Goal: Task Accomplishment & Management: Manage account settings

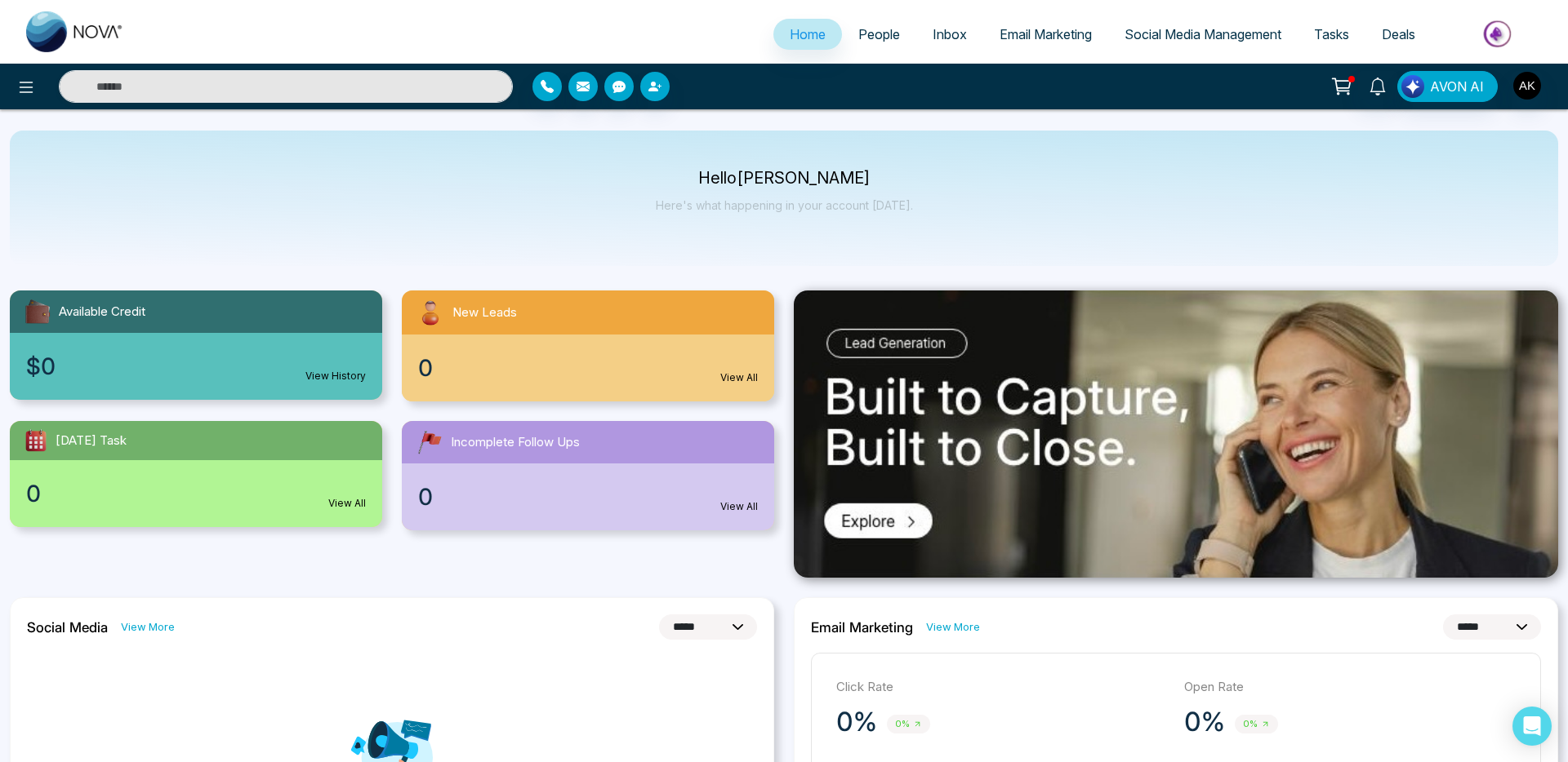
select select "*"
click at [1525, 88] on img "button" at bounding box center [1526, 86] width 27 height 27
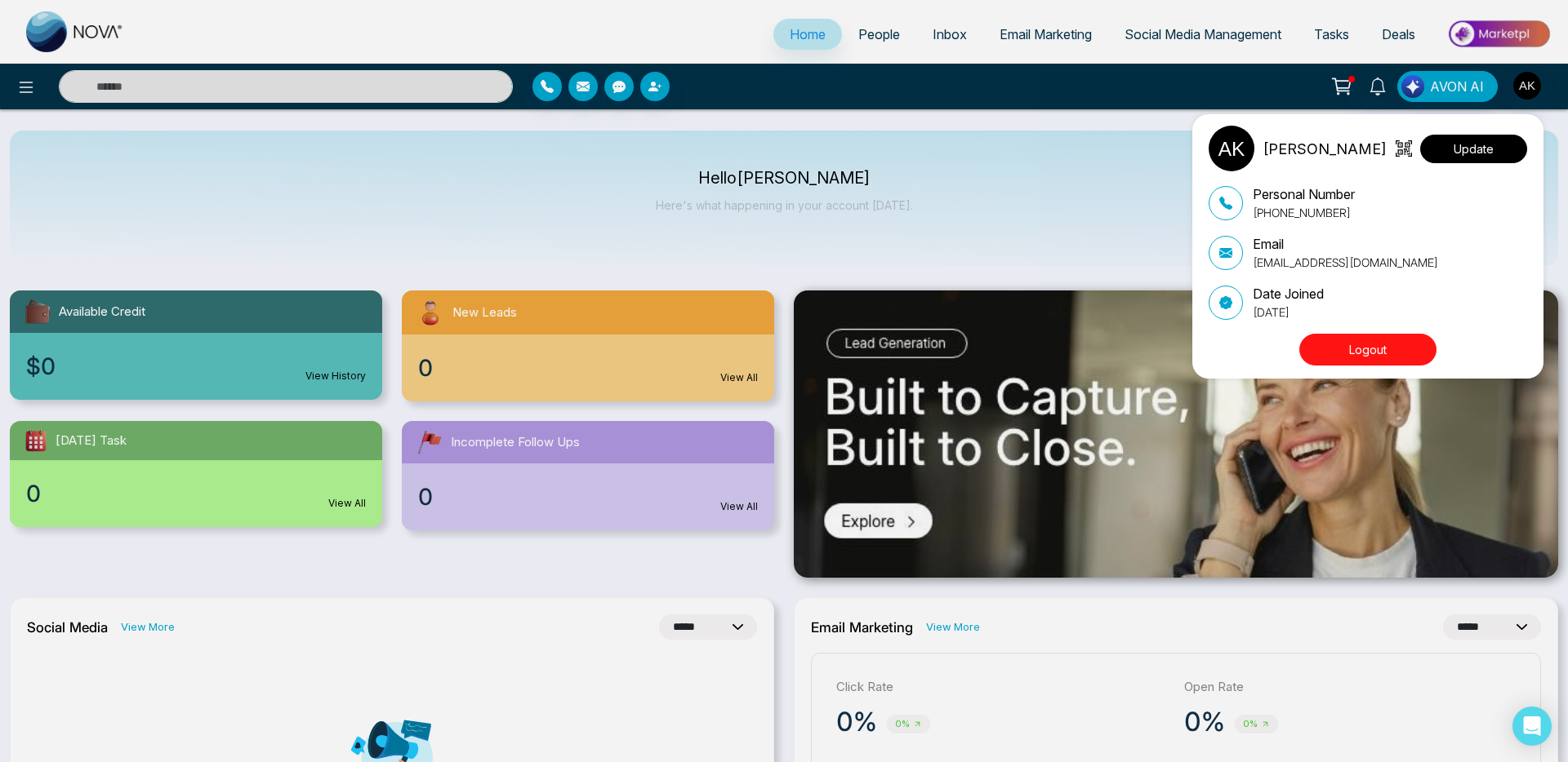
click at [1469, 148] on button "Update" at bounding box center [1473, 148] width 107 height 28
select select "***"
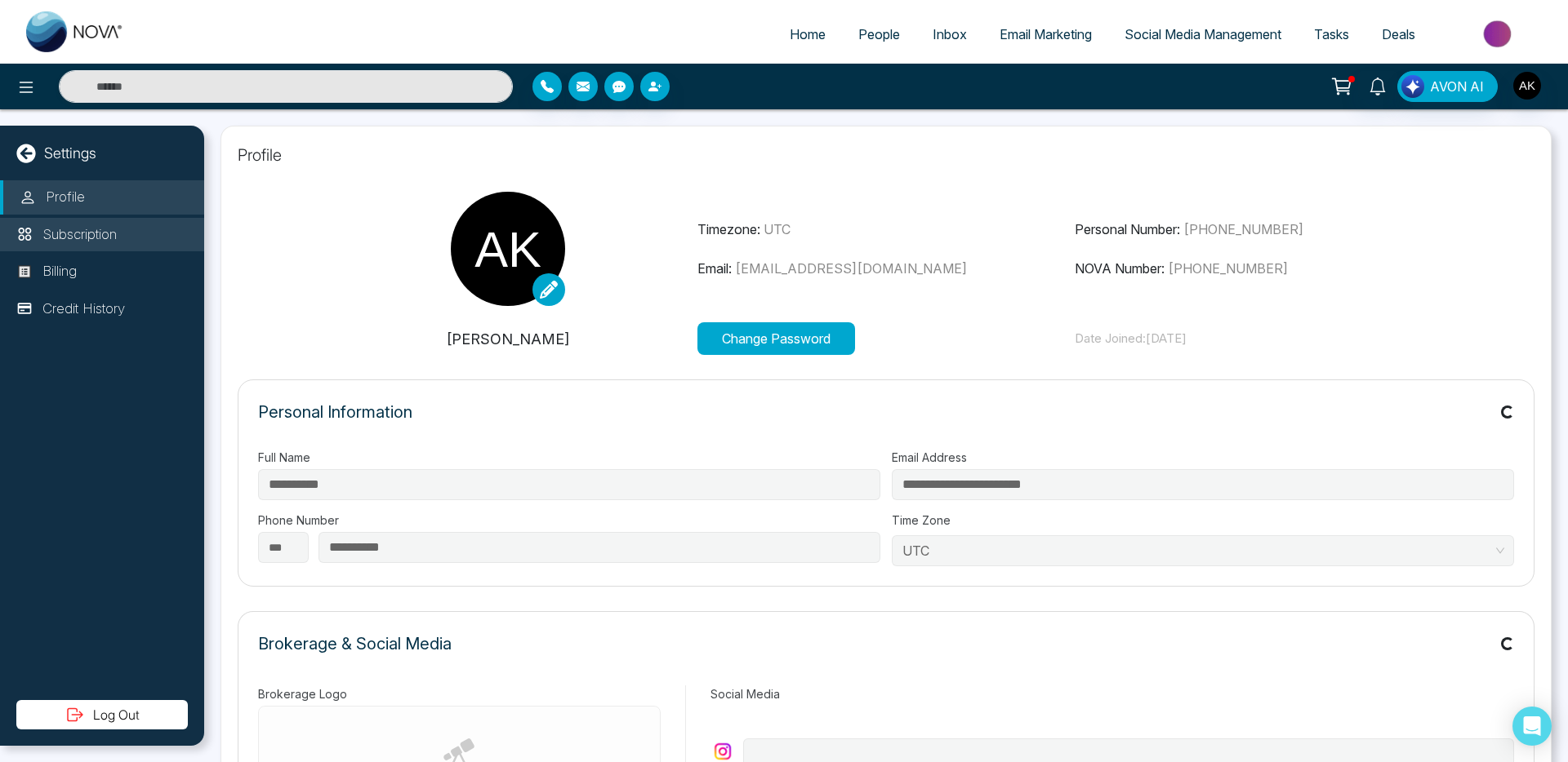
click at [86, 241] on p "Subscription" at bounding box center [80, 235] width 74 height 21
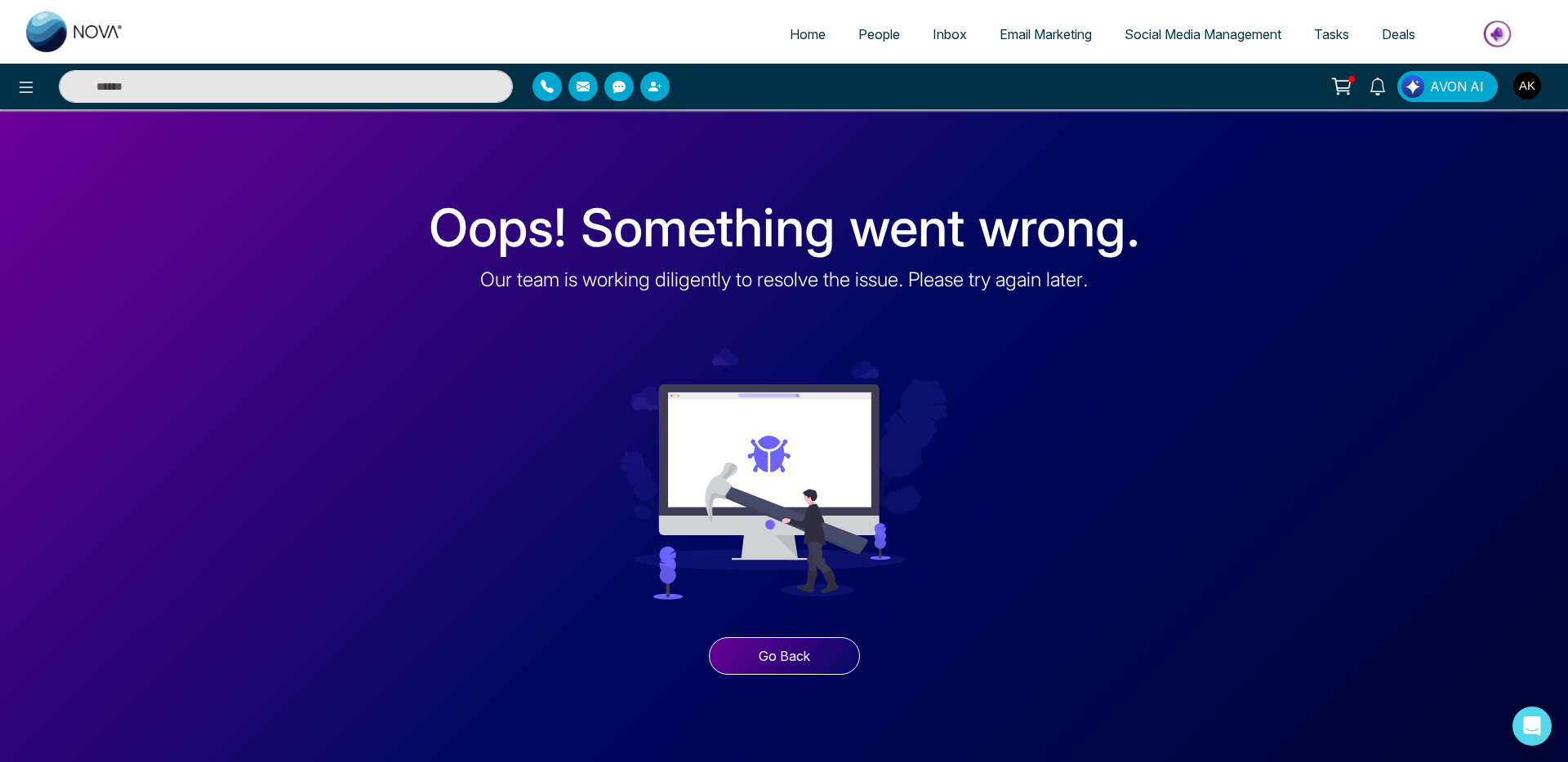
select select "*"
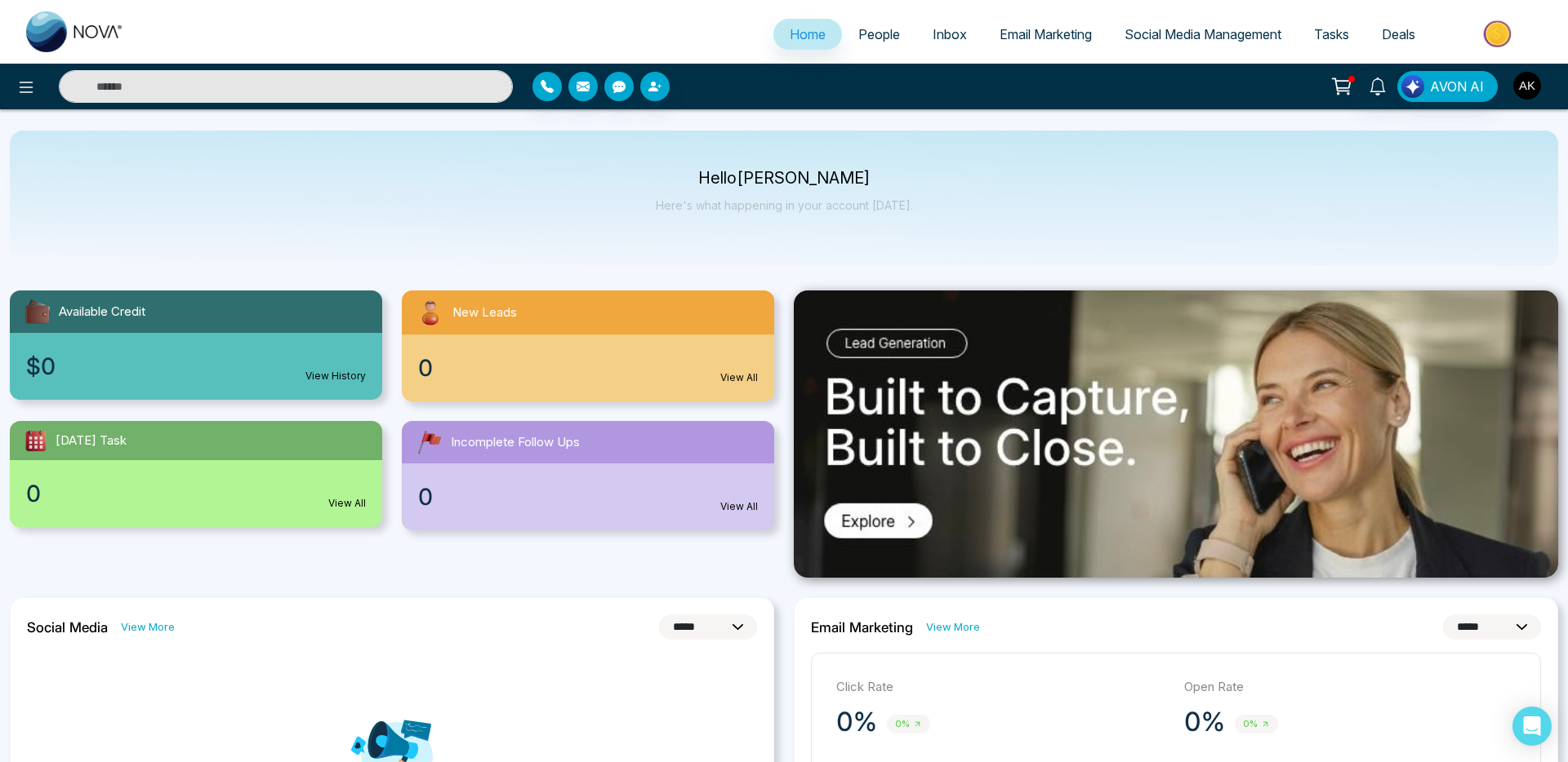
click at [1538, 91] on img "button" at bounding box center [1526, 86] width 27 height 27
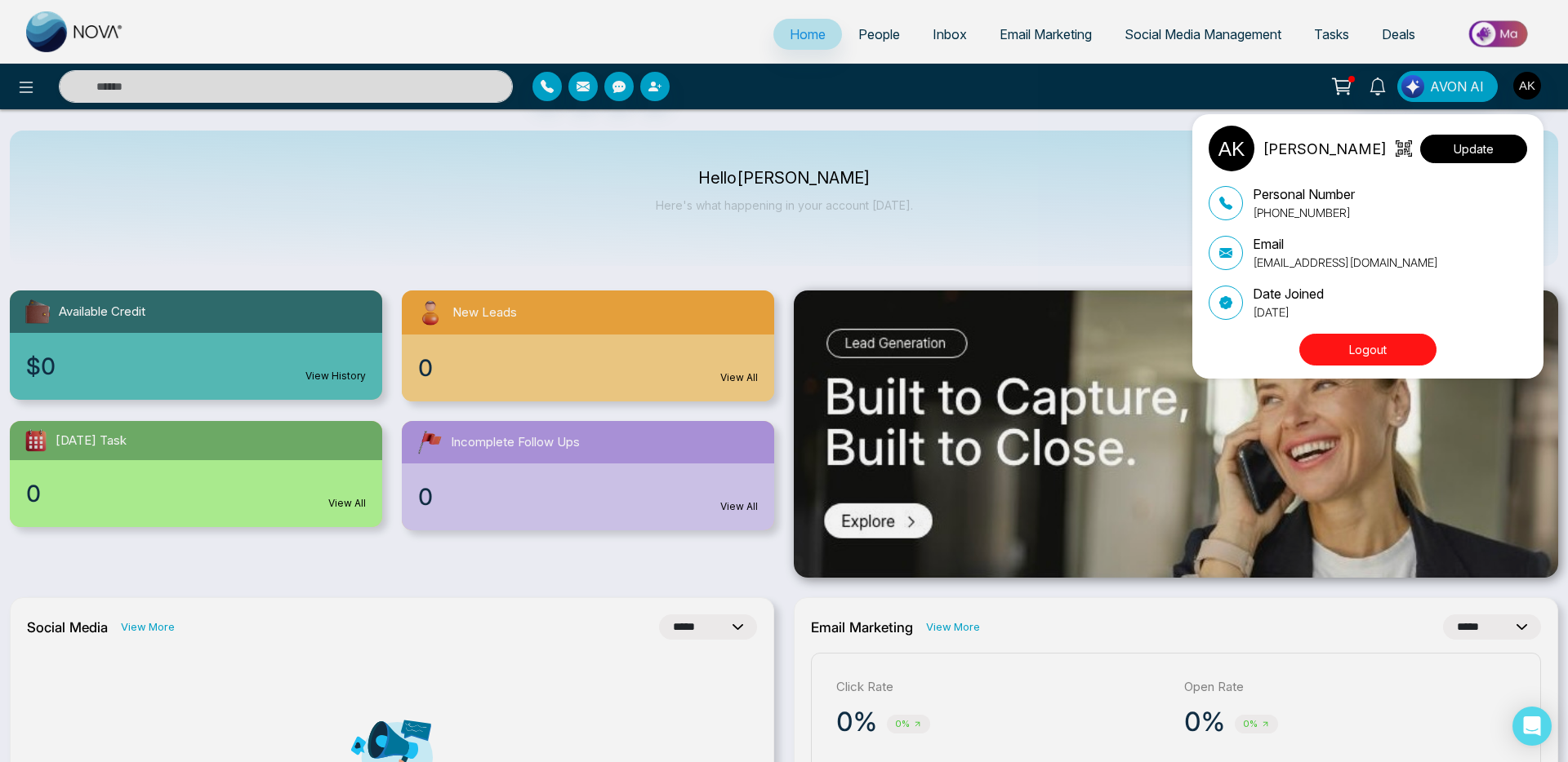
click at [1497, 141] on button "Update" at bounding box center [1473, 148] width 107 height 28
select select "***"
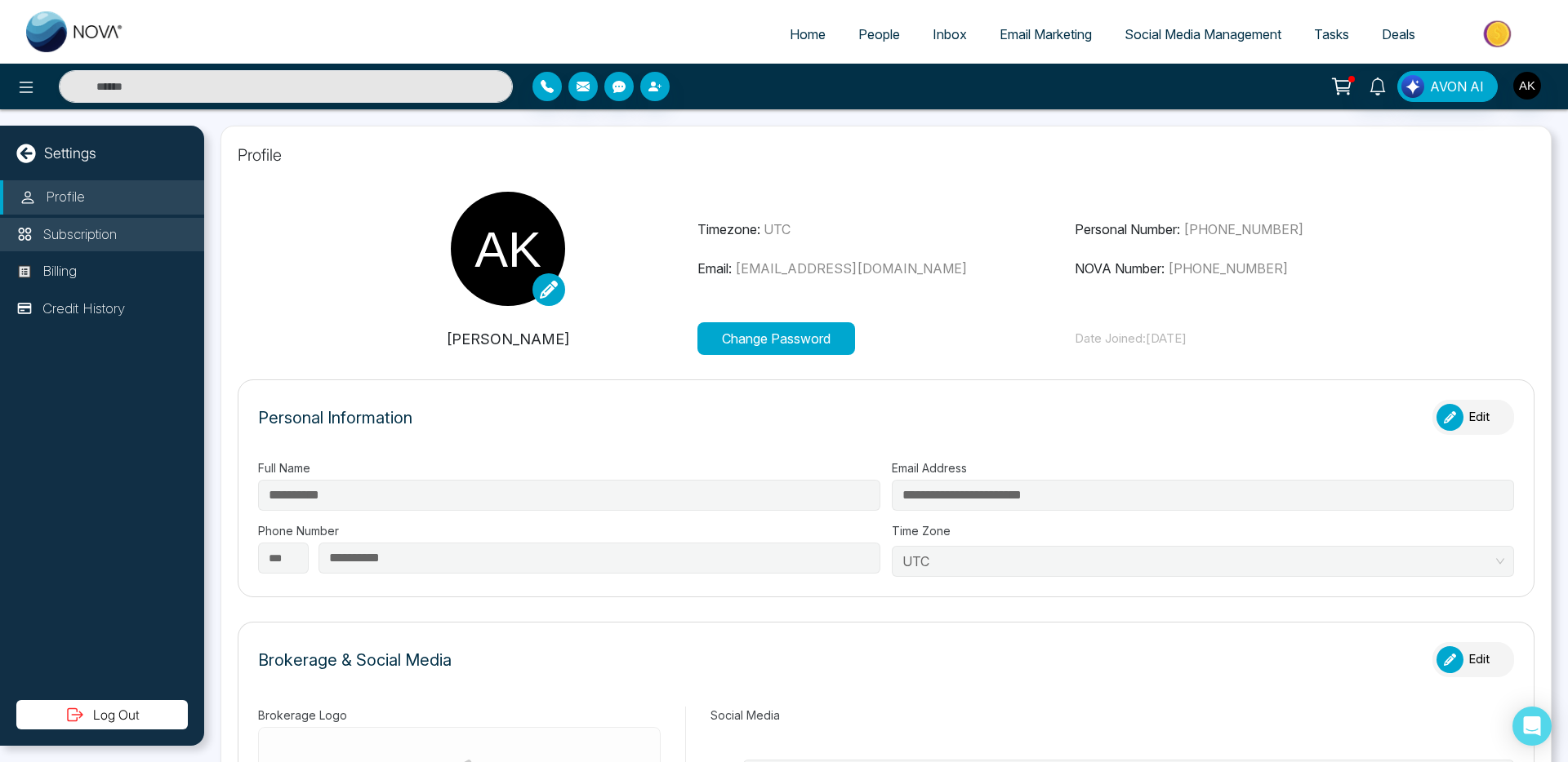
click at [124, 234] on li "Subscription" at bounding box center [101, 235] width 204 height 34
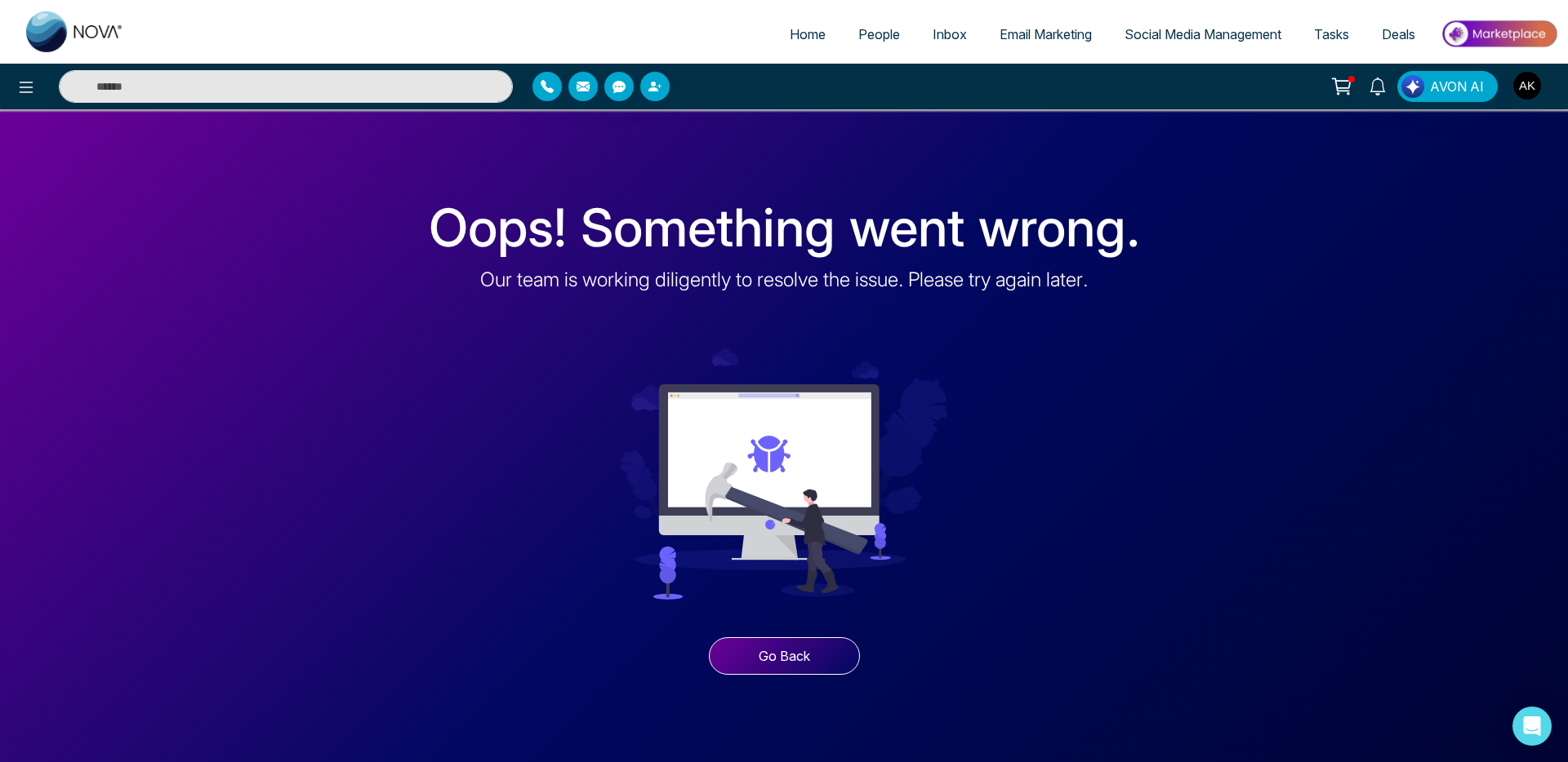
click at [858, 26] on span "People" at bounding box center [878, 34] width 42 height 17
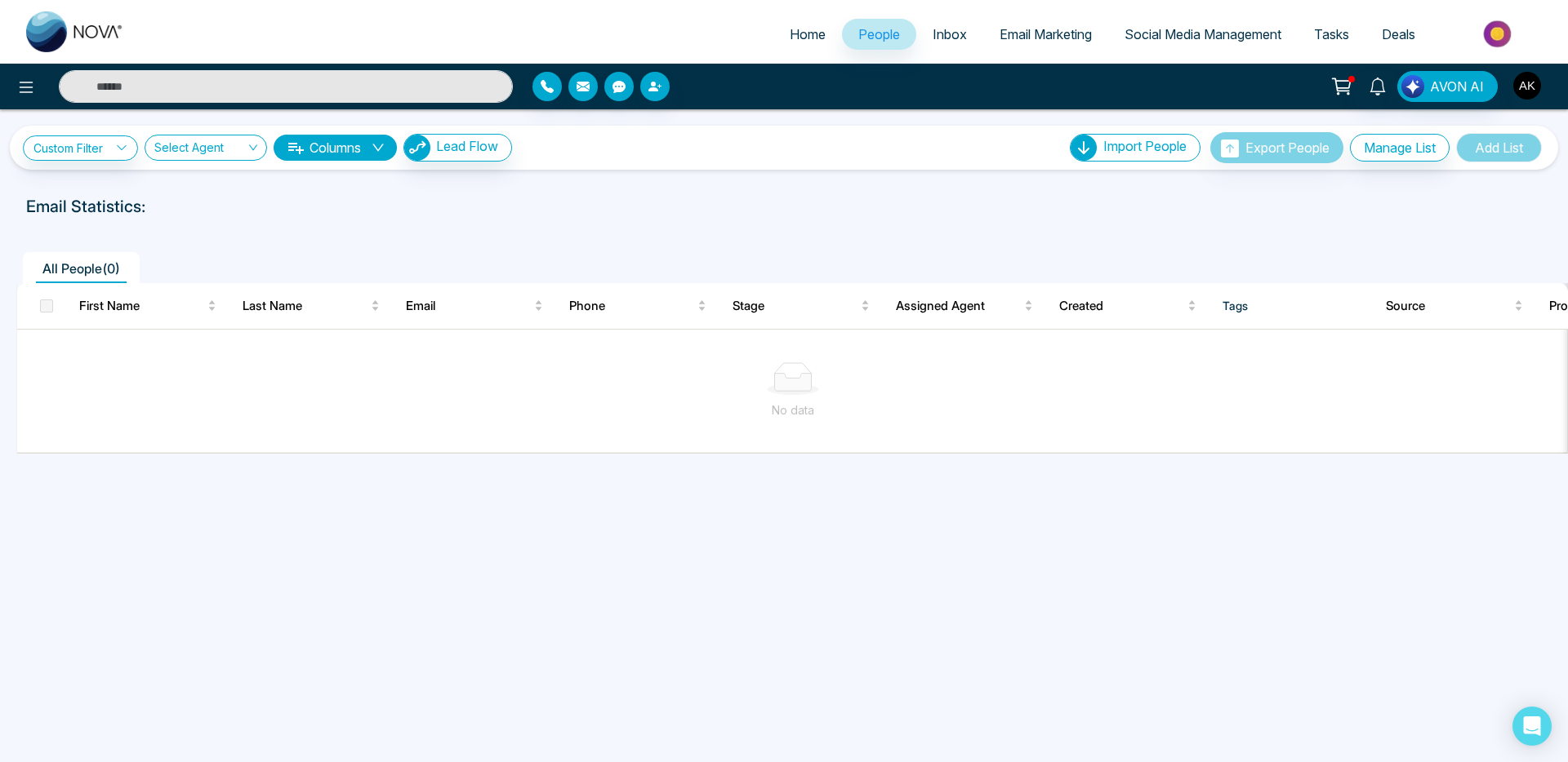
click at [1517, 88] on img "button" at bounding box center [1526, 86] width 27 height 27
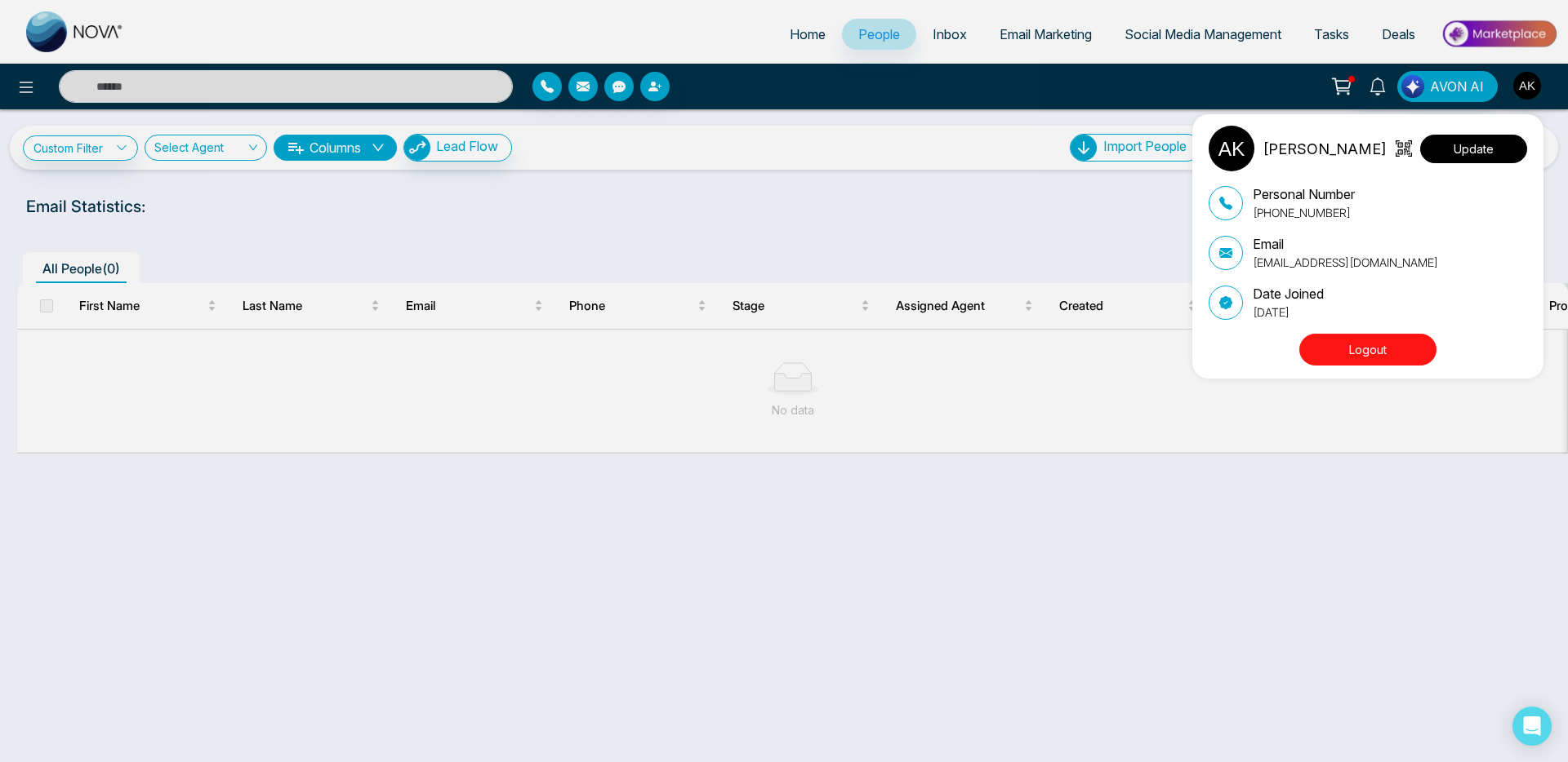
click at [1472, 156] on button "Update" at bounding box center [1473, 148] width 107 height 28
select select "***"
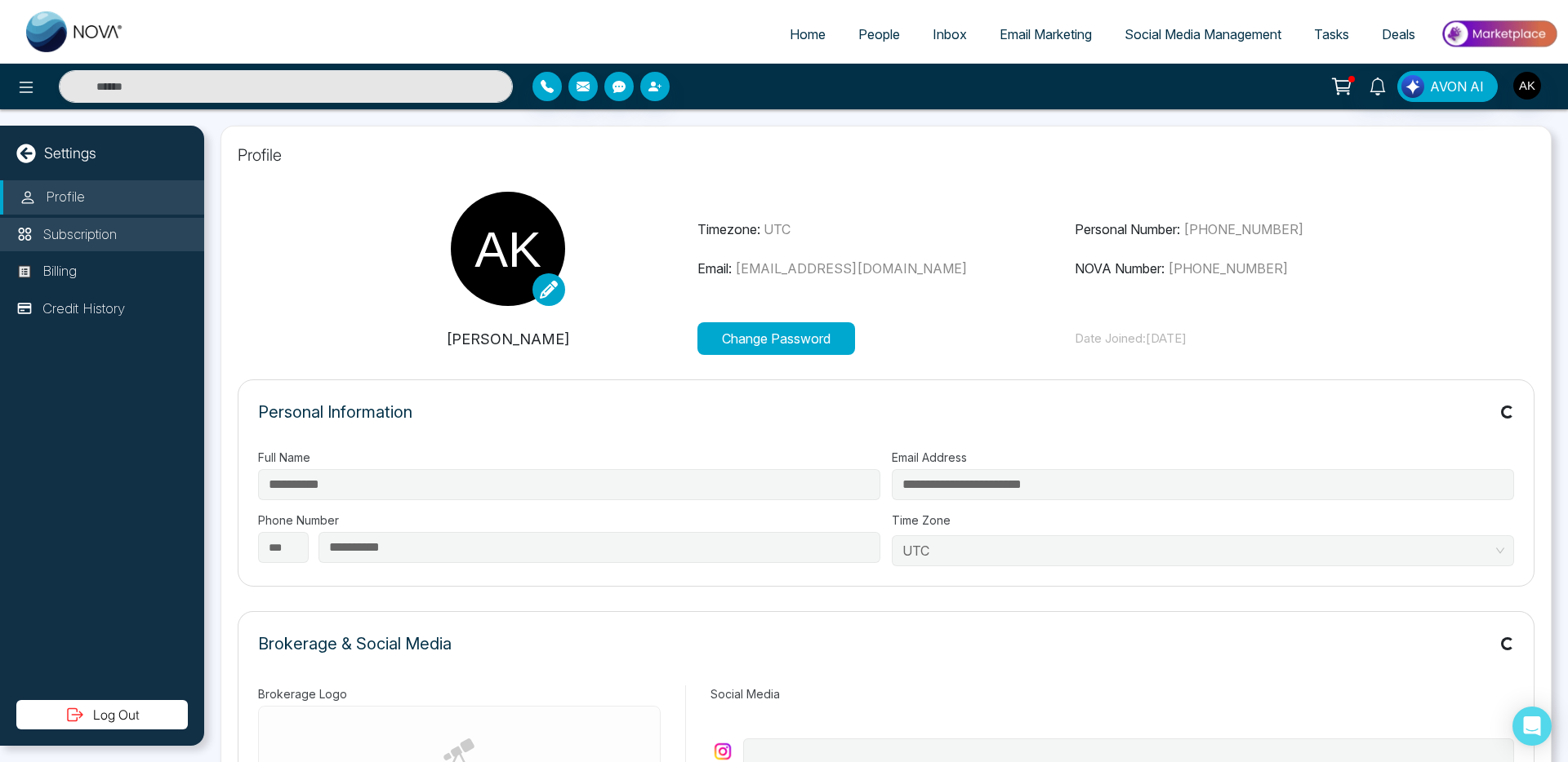
type input "**********"
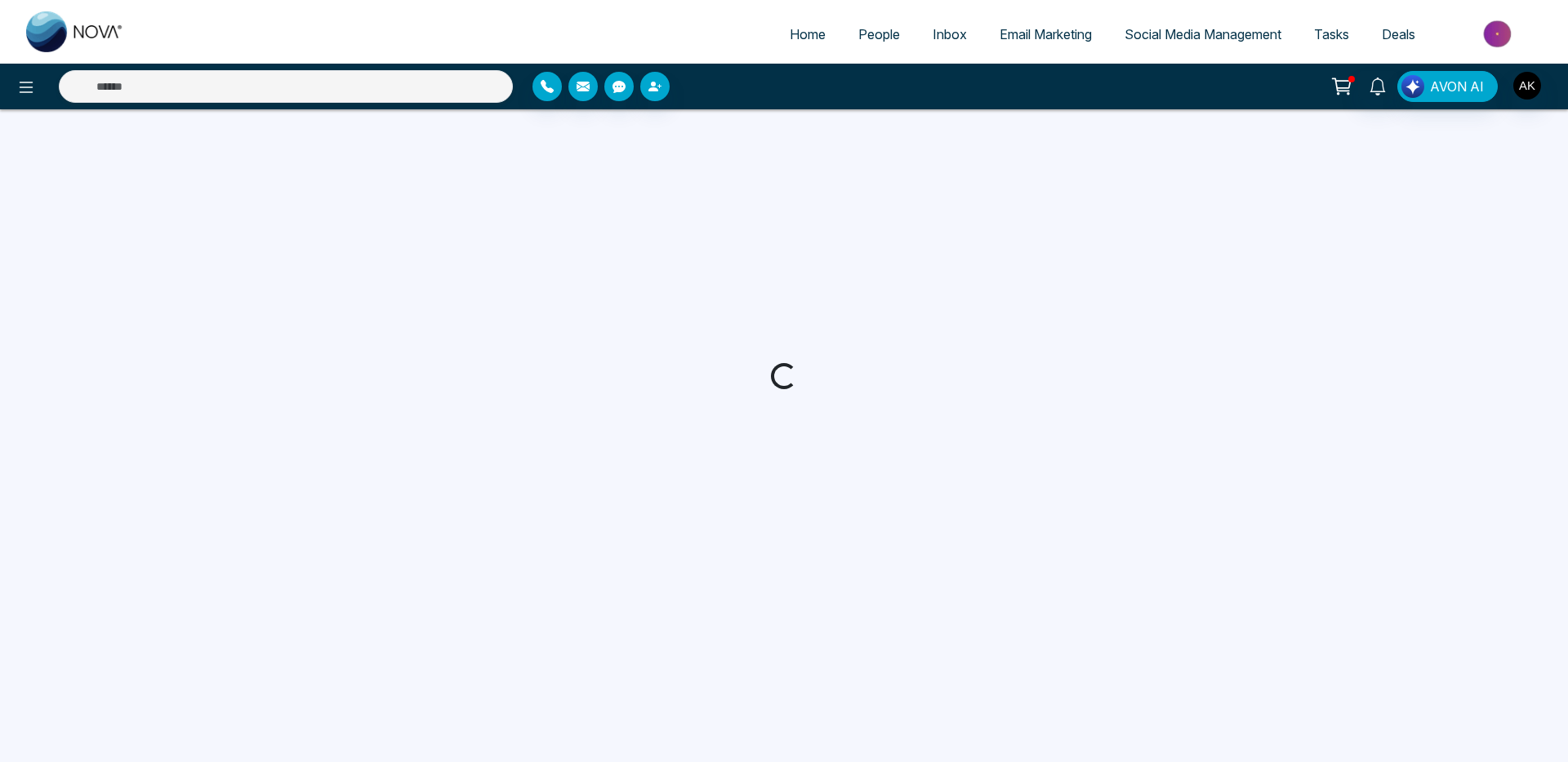
select select "***"
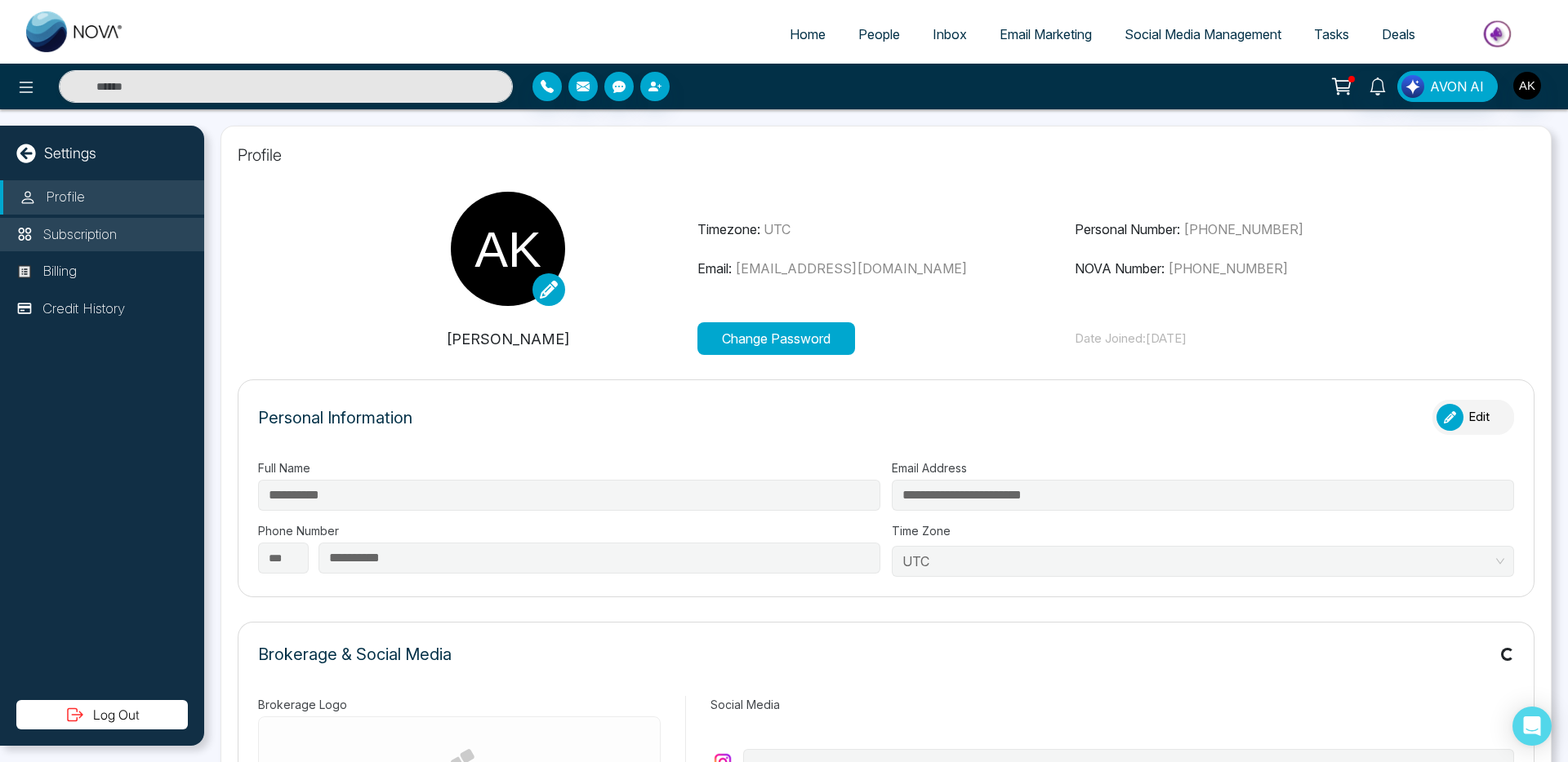
click at [73, 221] on li "Subscription" at bounding box center [101, 235] width 204 height 34
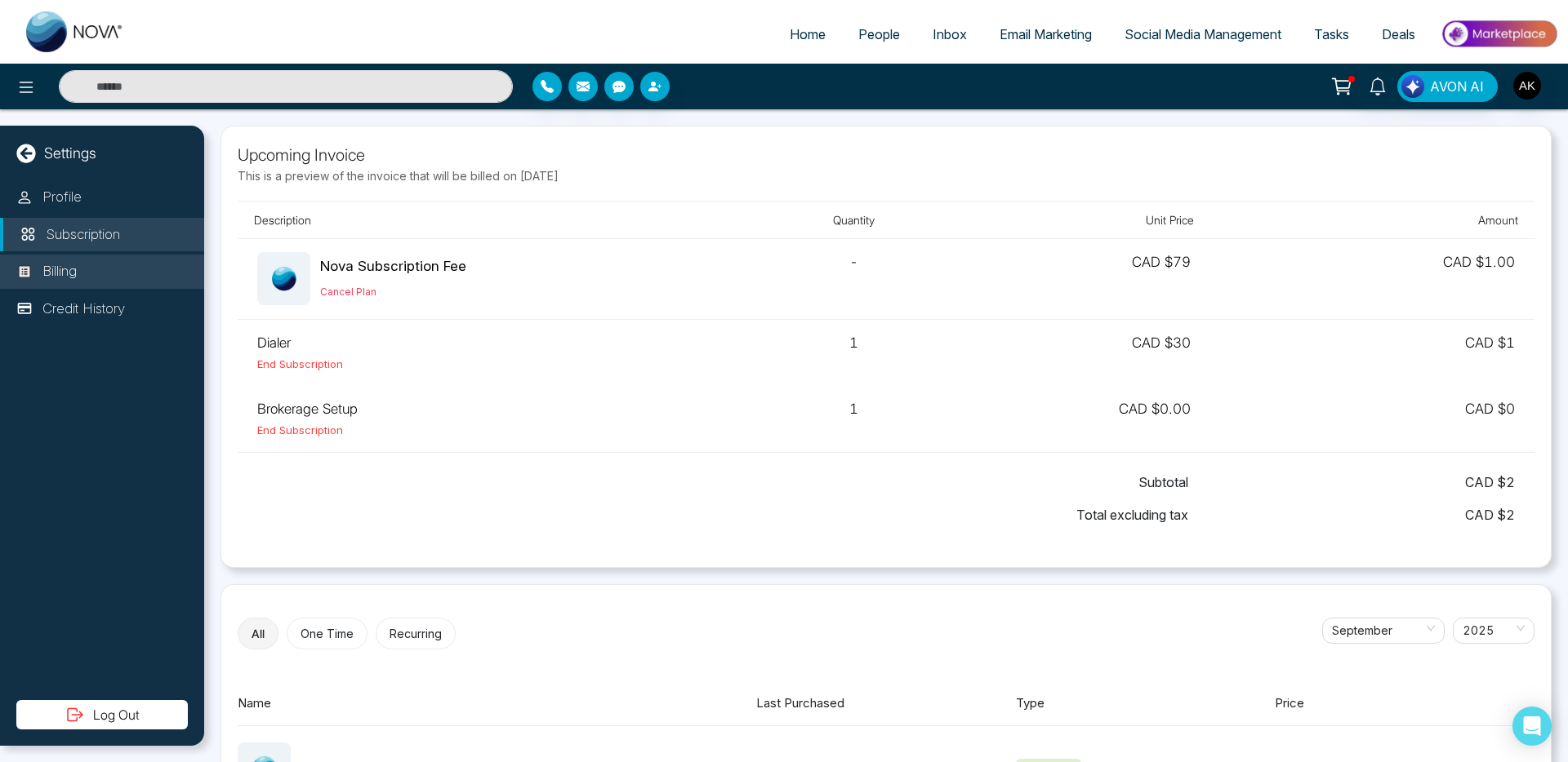
click at [103, 261] on li "Billing" at bounding box center [101, 271] width 204 height 34
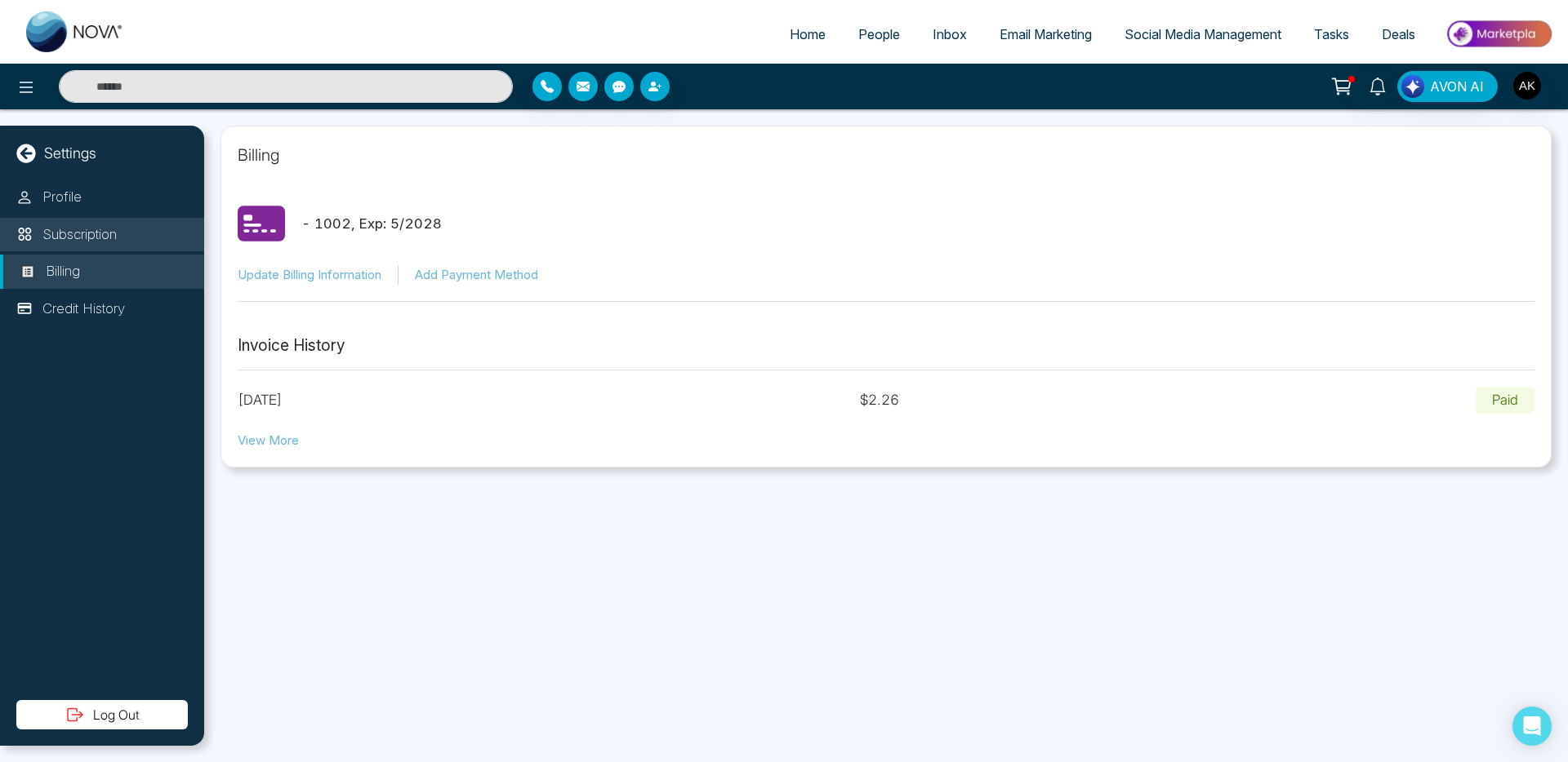
click at [96, 240] on p "Subscription" at bounding box center [80, 235] width 74 height 21
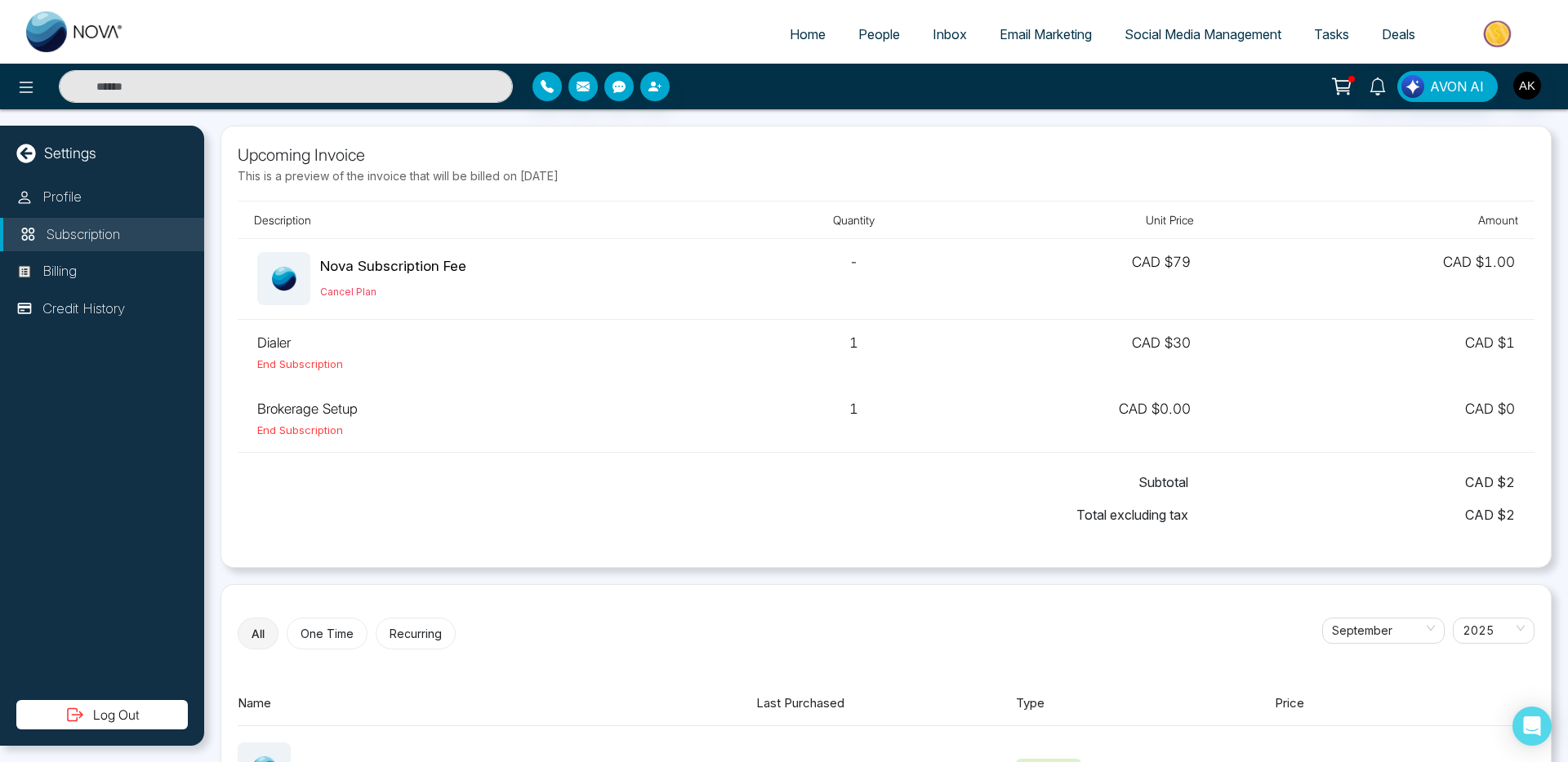
click at [1014, 23] on link "Email Marketing" at bounding box center [1046, 34] width 125 height 31
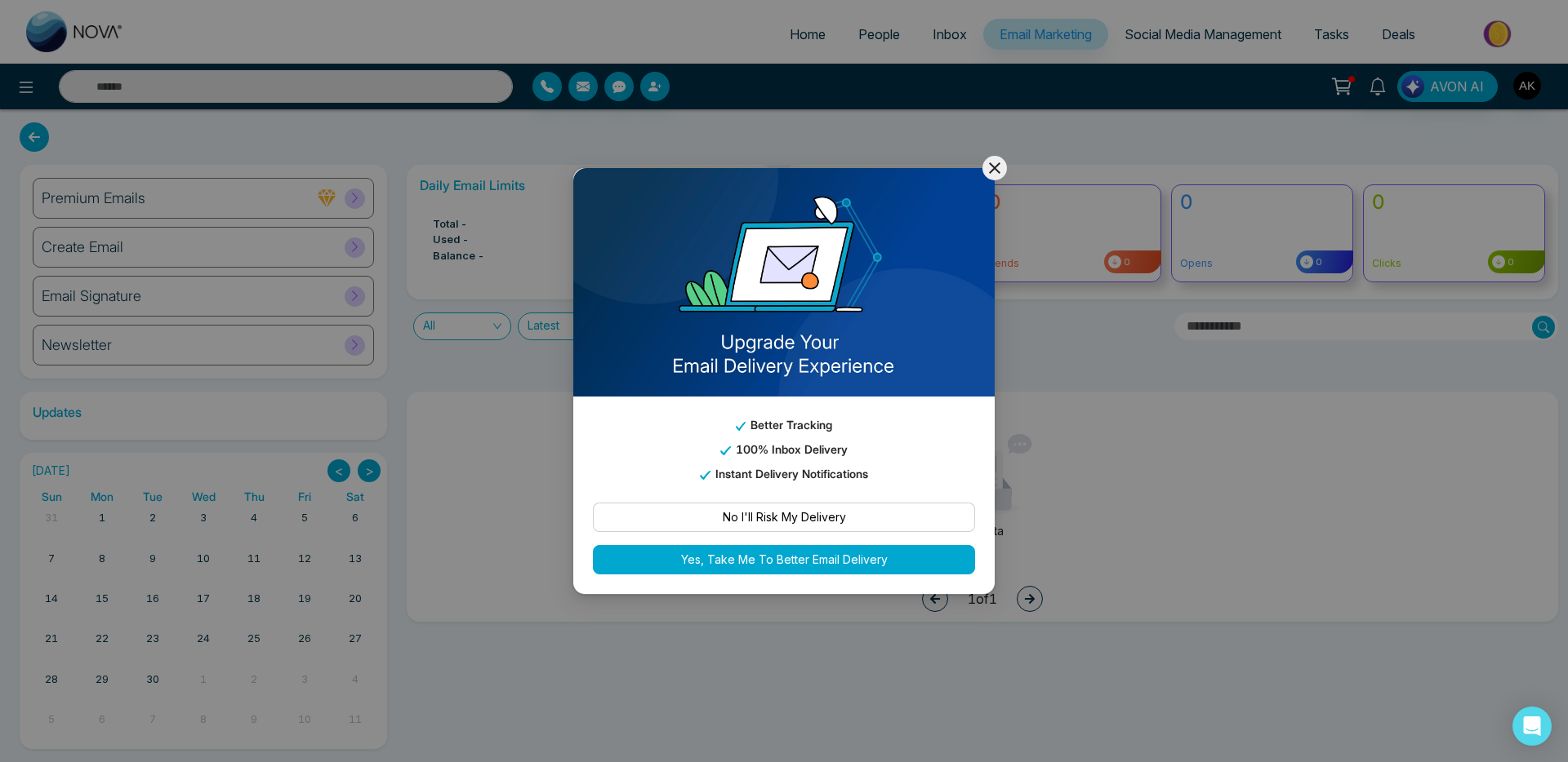
click at [993, 178] on icon at bounding box center [994, 169] width 19 height 19
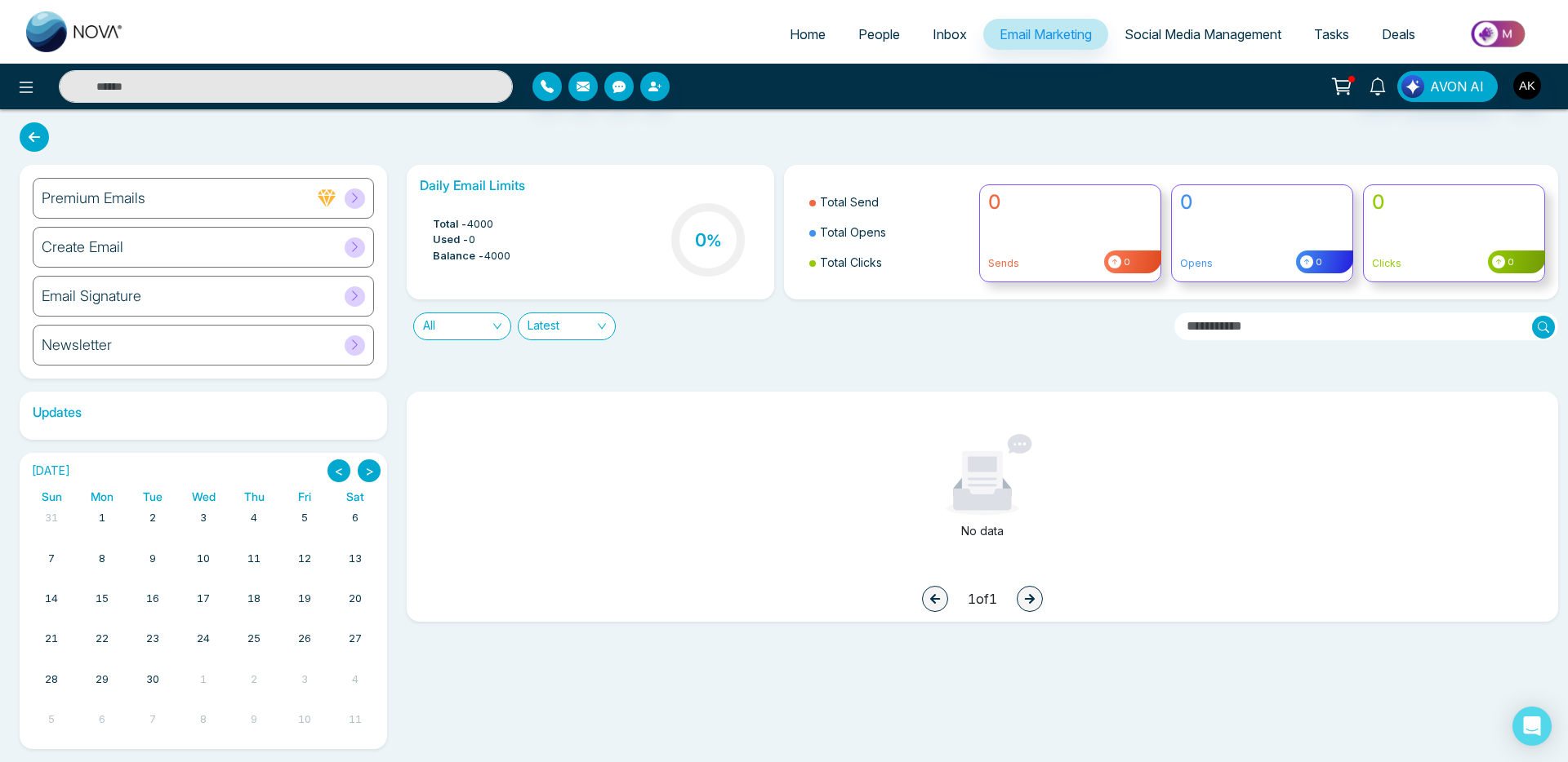
click at [363, 207] on div at bounding box center [340, 199] width 48 height 20
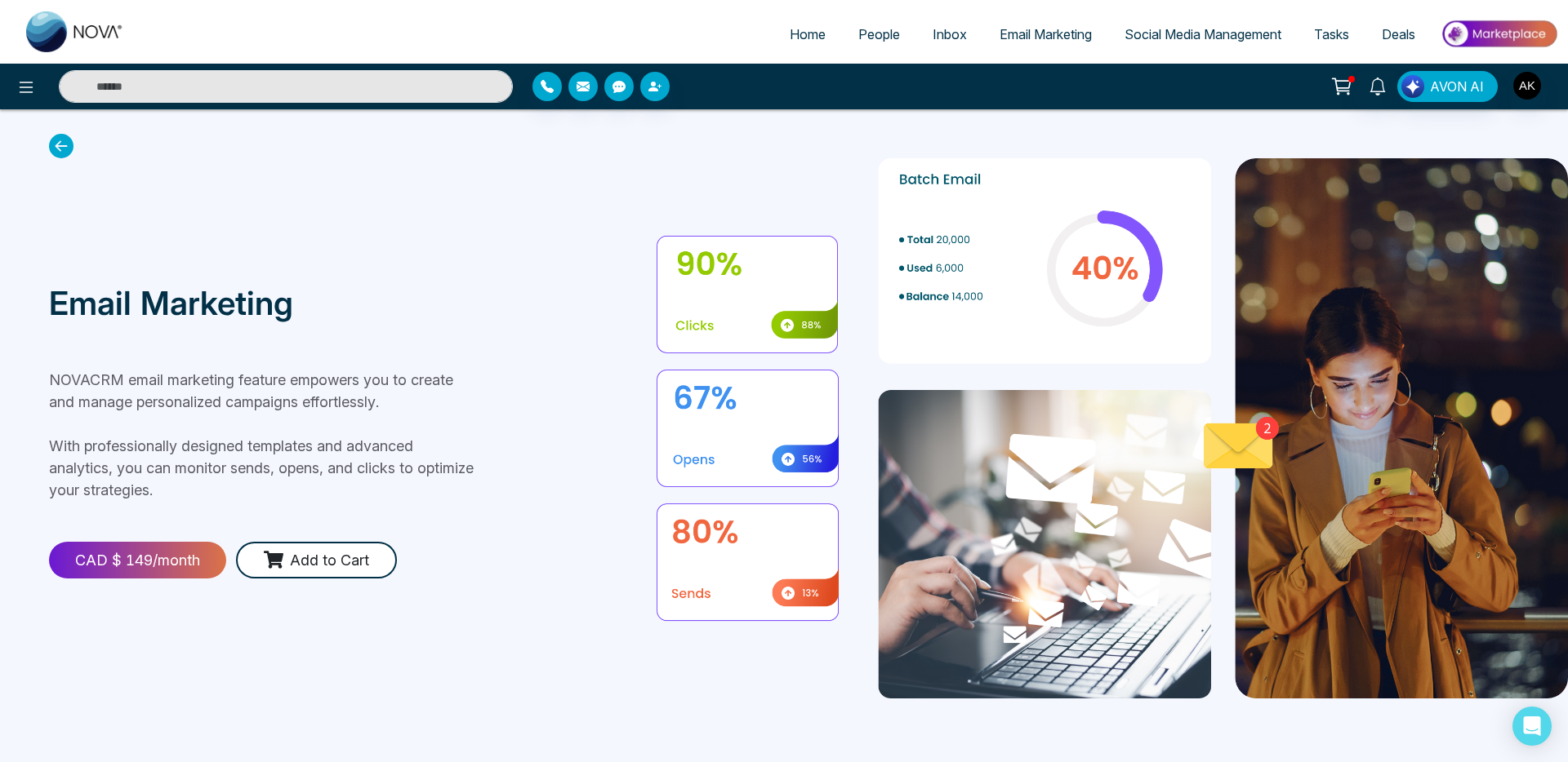
click at [808, 40] on span "Home" at bounding box center [807, 34] width 36 height 17
select select "*"
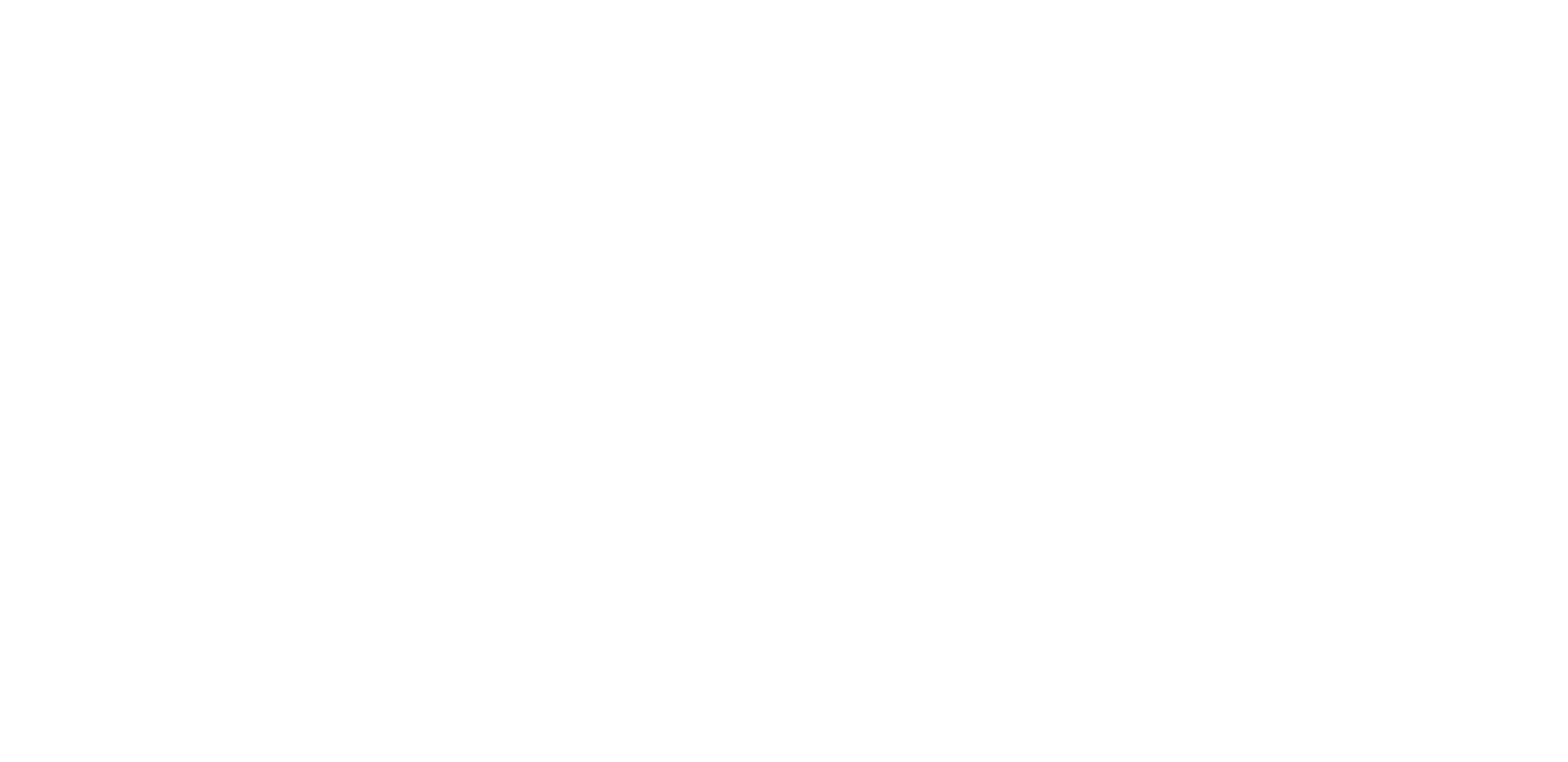
select select "*"
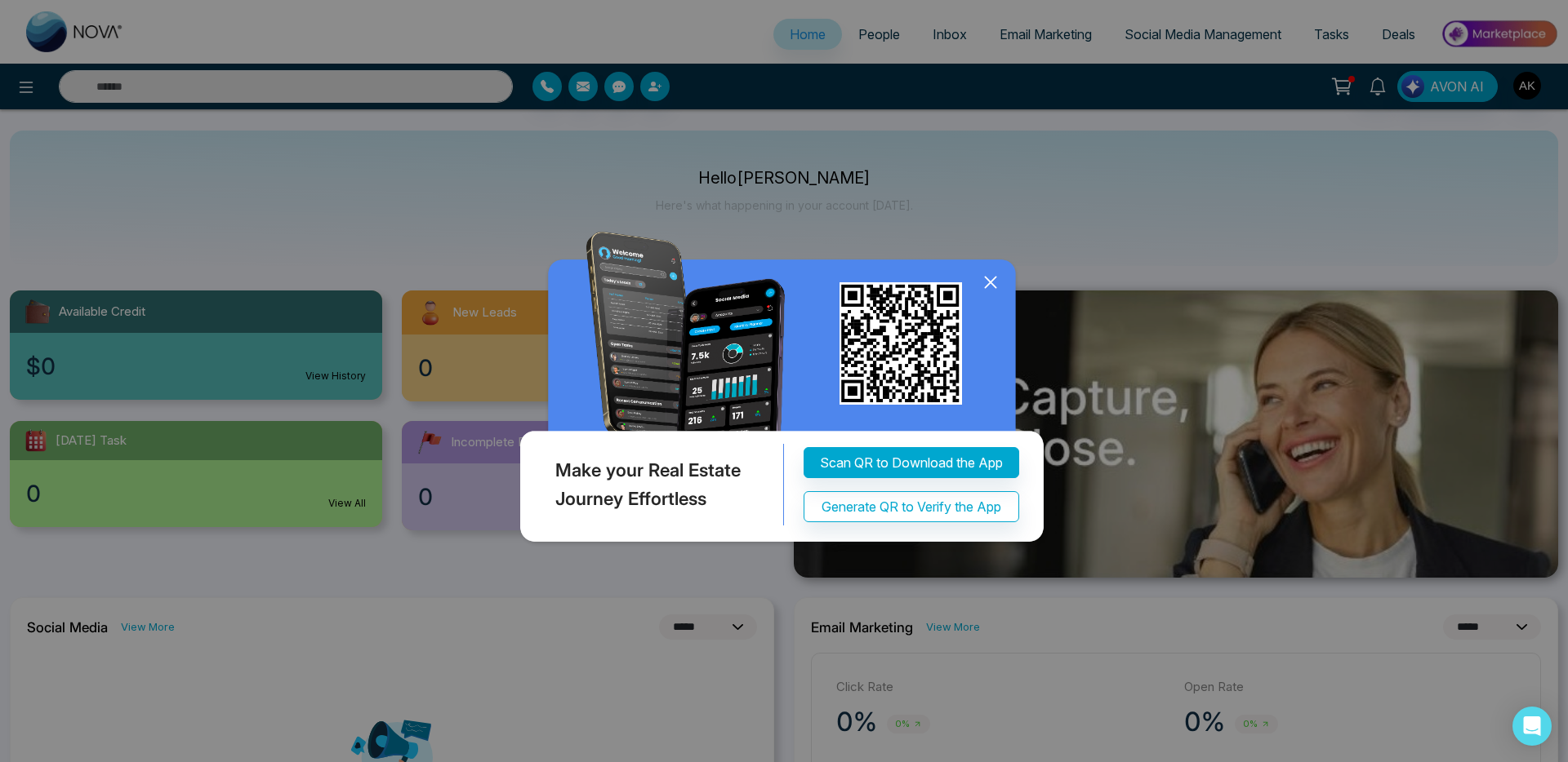
click at [981, 280] on icon at bounding box center [990, 282] width 24 height 24
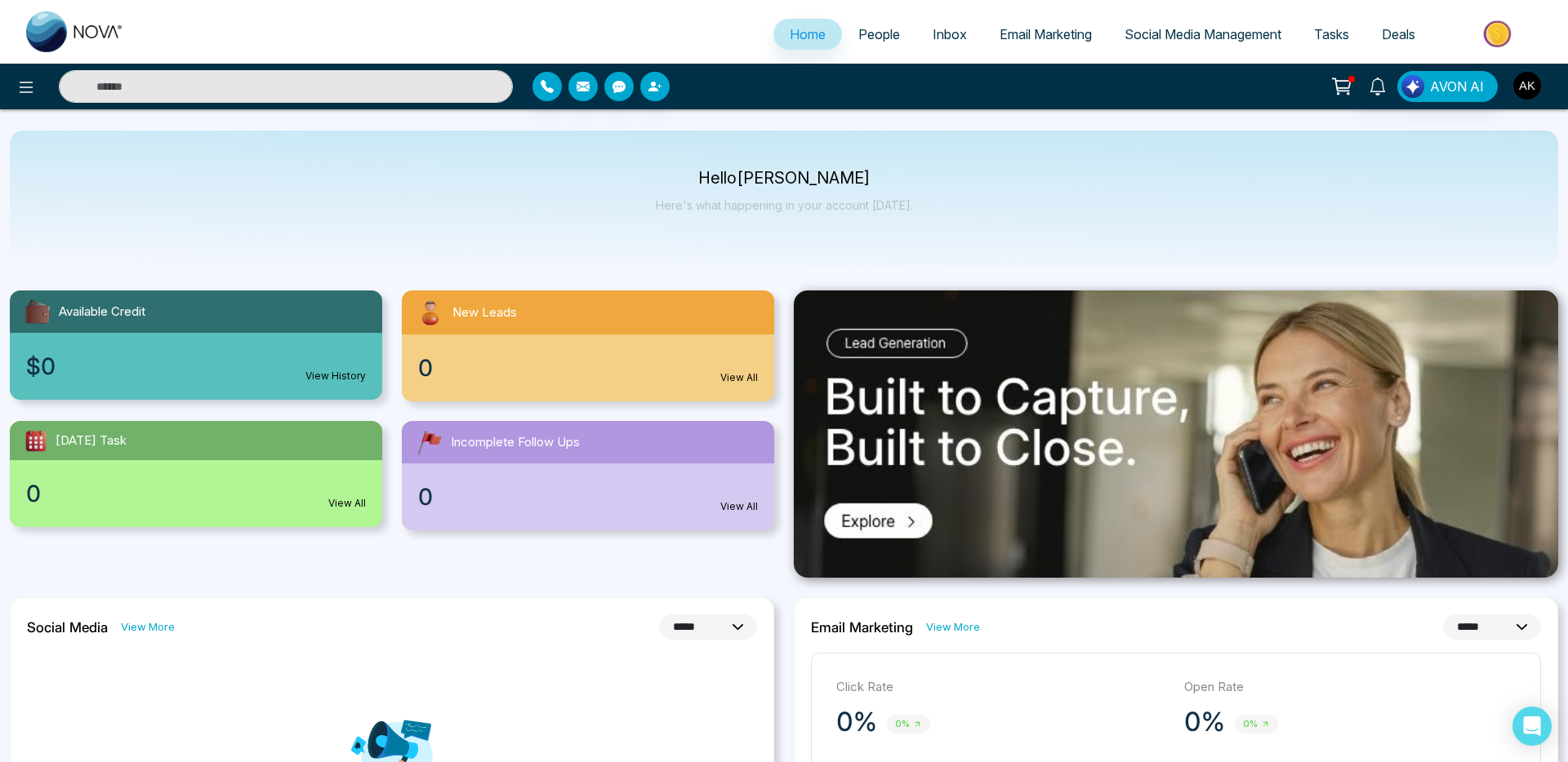
click at [1516, 83] on img "button" at bounding box center [1526, 86] width 27 height 27
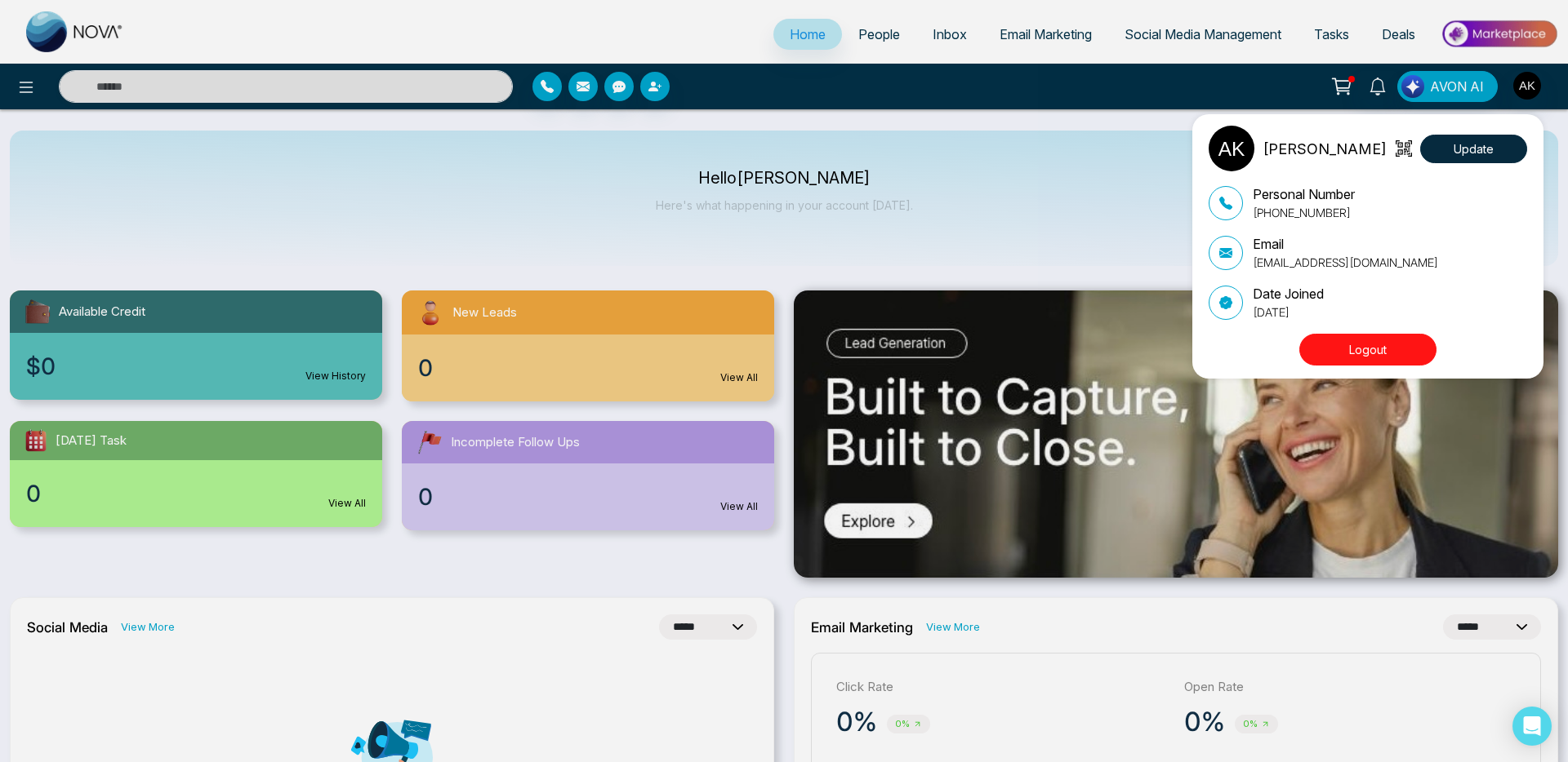
click at [1351, 341] on button "Logout" at bounding box center [1367, 350] width 137 height 32
click at [1354, 349] on button "Logout" at bounding box center [1367, 350] width 137 height 32
click at [1356, 351] on button "Logout" at bounding box center [1367, 350] width 137 height 32
